Goal: Information Seeking & Learning: Learn about a topic

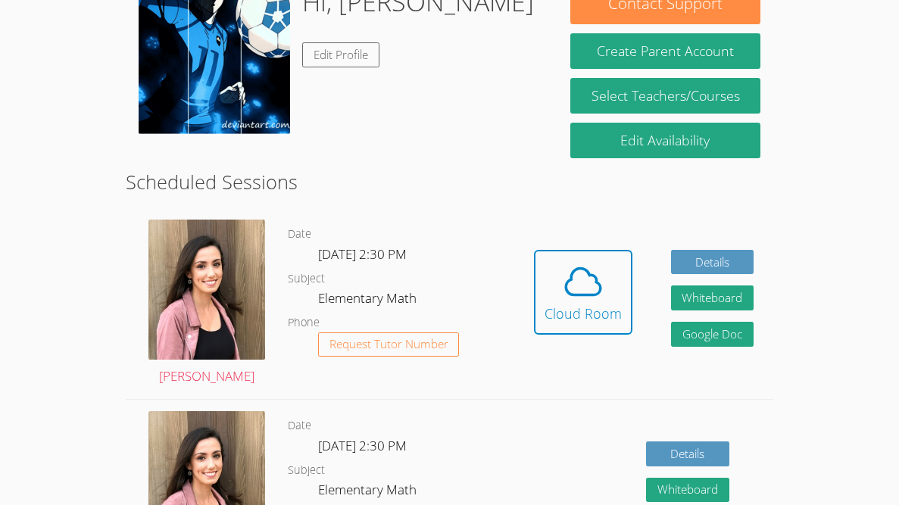
scroll to position [276, 0]
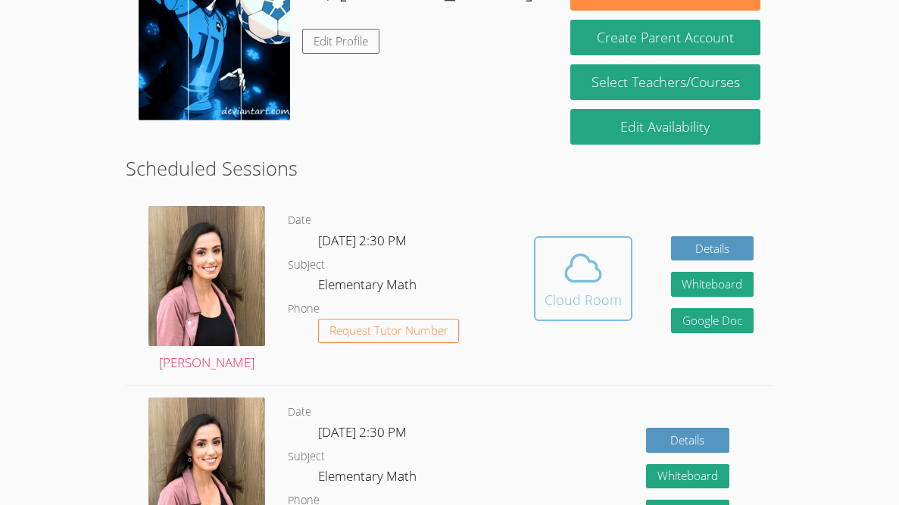
click at [585, 273] on icon at bounding box center [583, 268] width 42 height 42
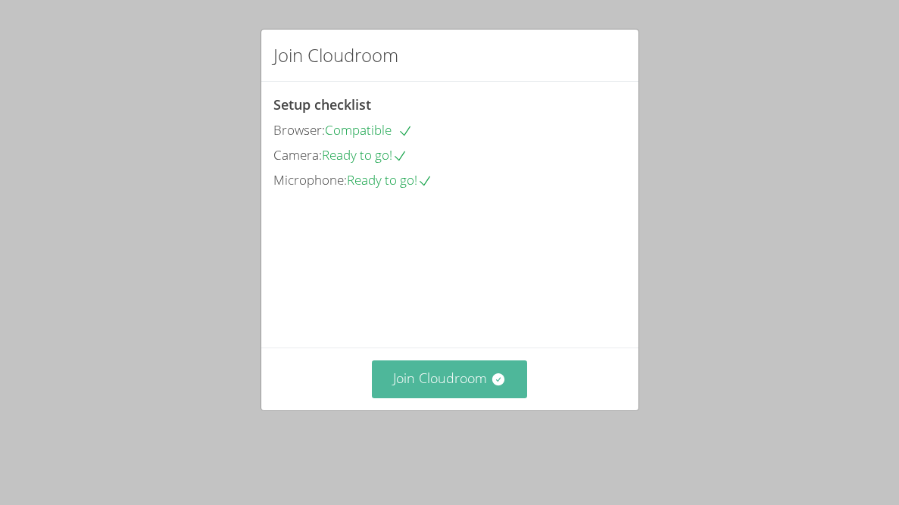
click at [484, 392] on button "Join Cloudroom" at bounding box center [449, 378] width 155 height 37
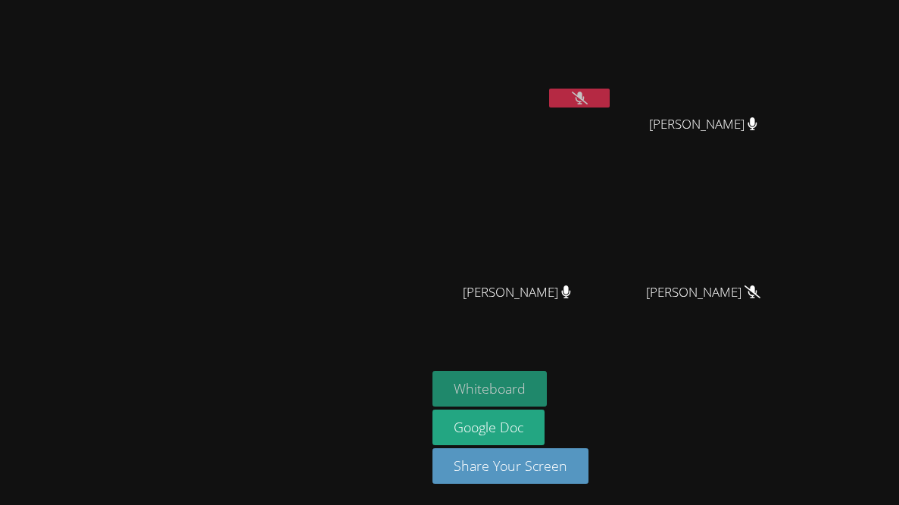
click at [547, 388] on button "Whiteboard" at bounding box center [489, 389] width 114 height 36
click at [757, 292] on span "Maxine Mendoza" at bounding box center [703, 293] width 108 height 22
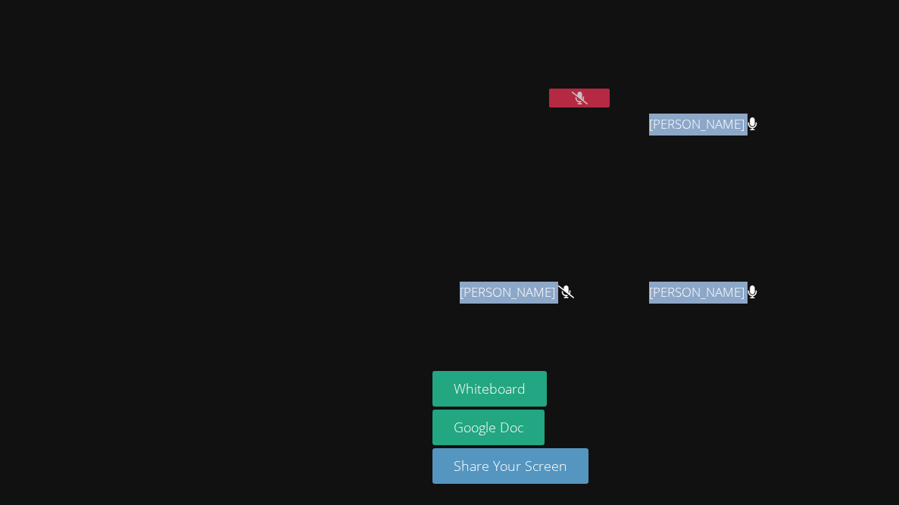
drag, startPoint x: 892, startPoint y: 295, endPoint x: 407, endPoint y: 88, distance: 526.9
click at [407, 88] on div "Marissa Syracusa Noah Yee AubreyRae Brooks AubreyRae Brooks Nancy Tran Nancy Tr…" at bounding box center [449, 252] width 899 height 505
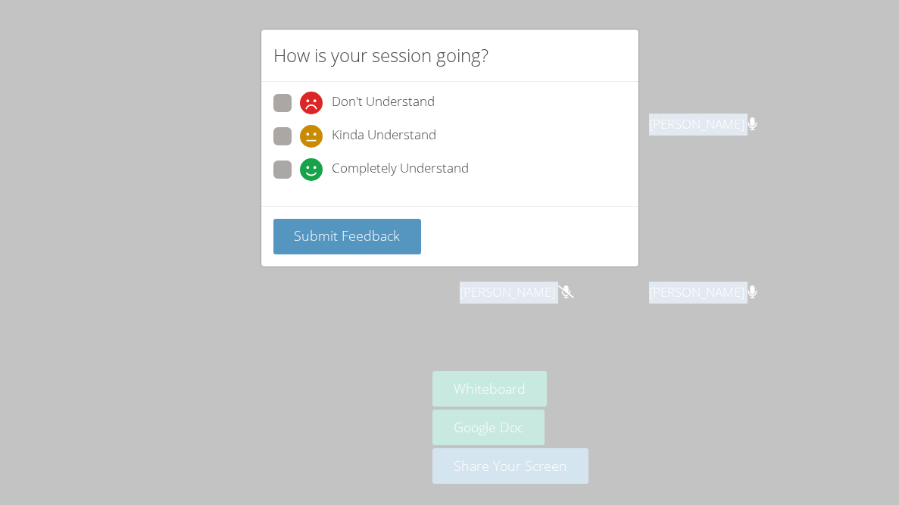
click at [300, 114] on span at bounding box center [300, 114] width 0 height 0
click at [300, 102] on input "Don't Understand" at bounding box center [306, 100] width 13 height 13
radio input "true"
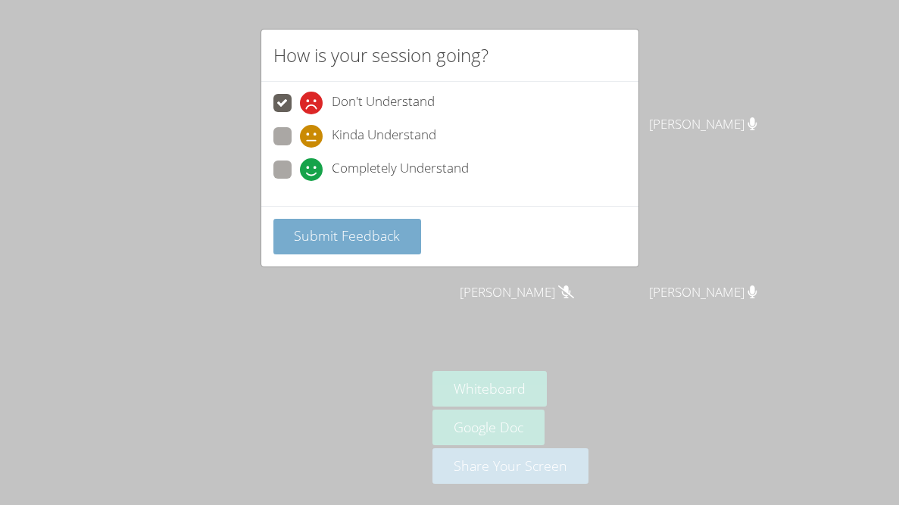
click at [368, 249] on button "Submit Feedback" at bounding box center [347, 237] width 148 height 36
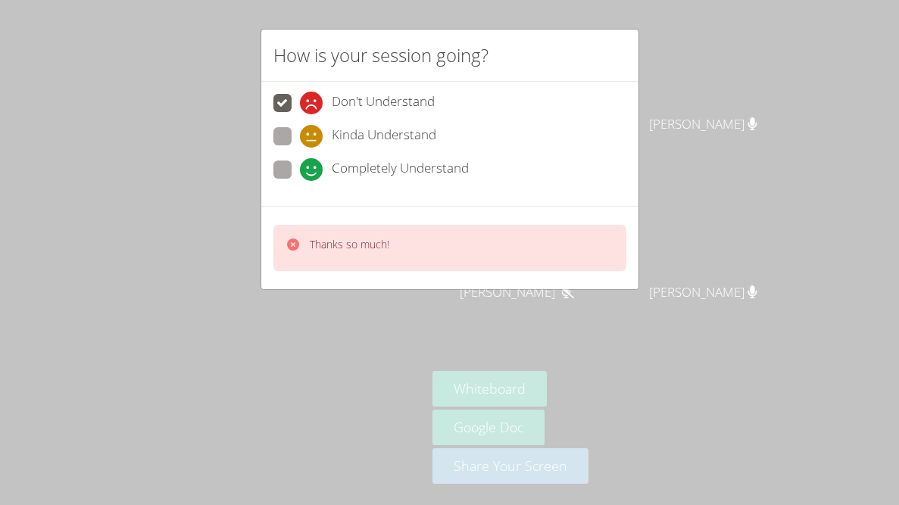
click at [478, 301] on div "How is your session going? Don't Understand Kinda Understand Completely Underst…" at bounding box center [449, 252] width 899 height 505
click at [269, 167] on video at bounding box center [213, 222] width 227 height 233
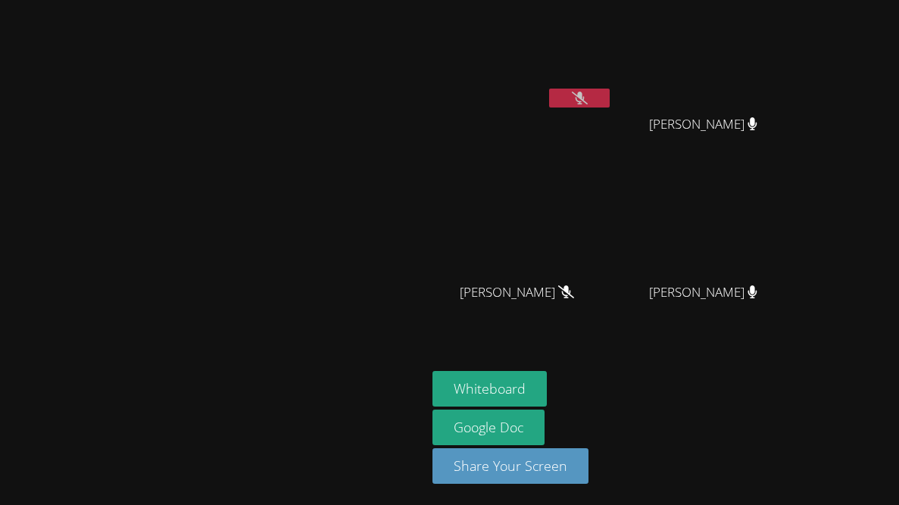
click at [799, 422] on div "Whiteboard Google Doc Share Your Screen" at bounding box center [615, 433] width 367 height 125
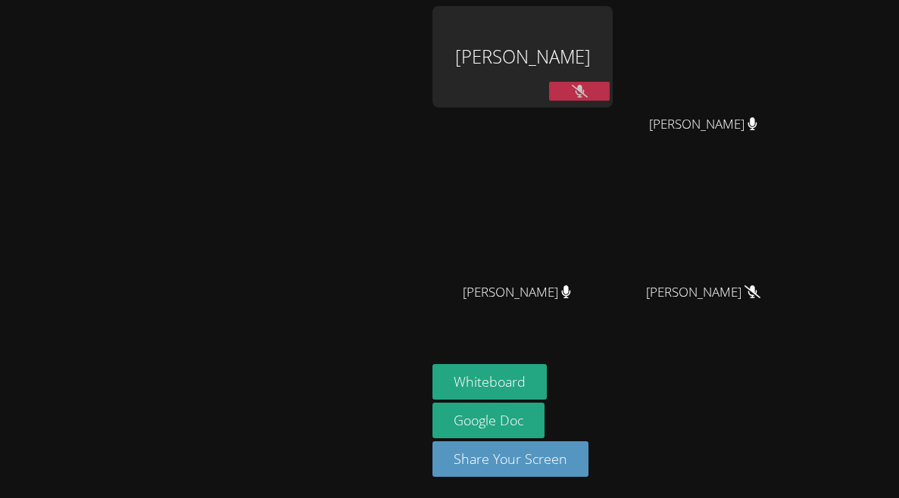
click at [327, 282] on video at bounding box center [213, 218] width 227 height 233
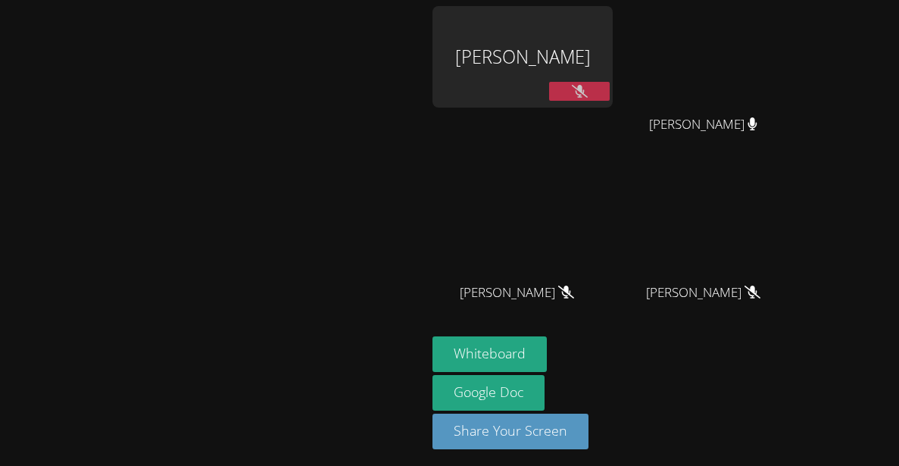
click at [327, 161] on video at bounding box center [213, 204] width 227 height 233
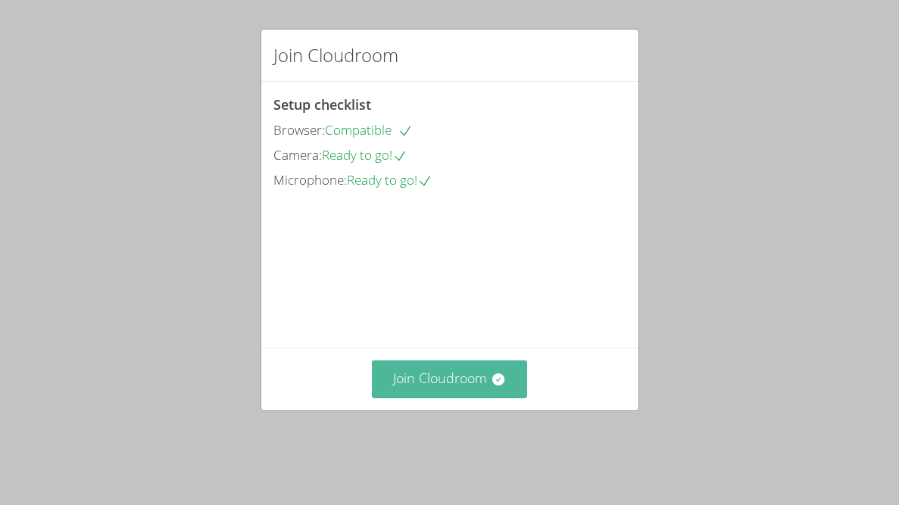
click at [501, 385] on icon at bounding box center [498, 379] width 12 height 12
